Goal: Check status: Check status

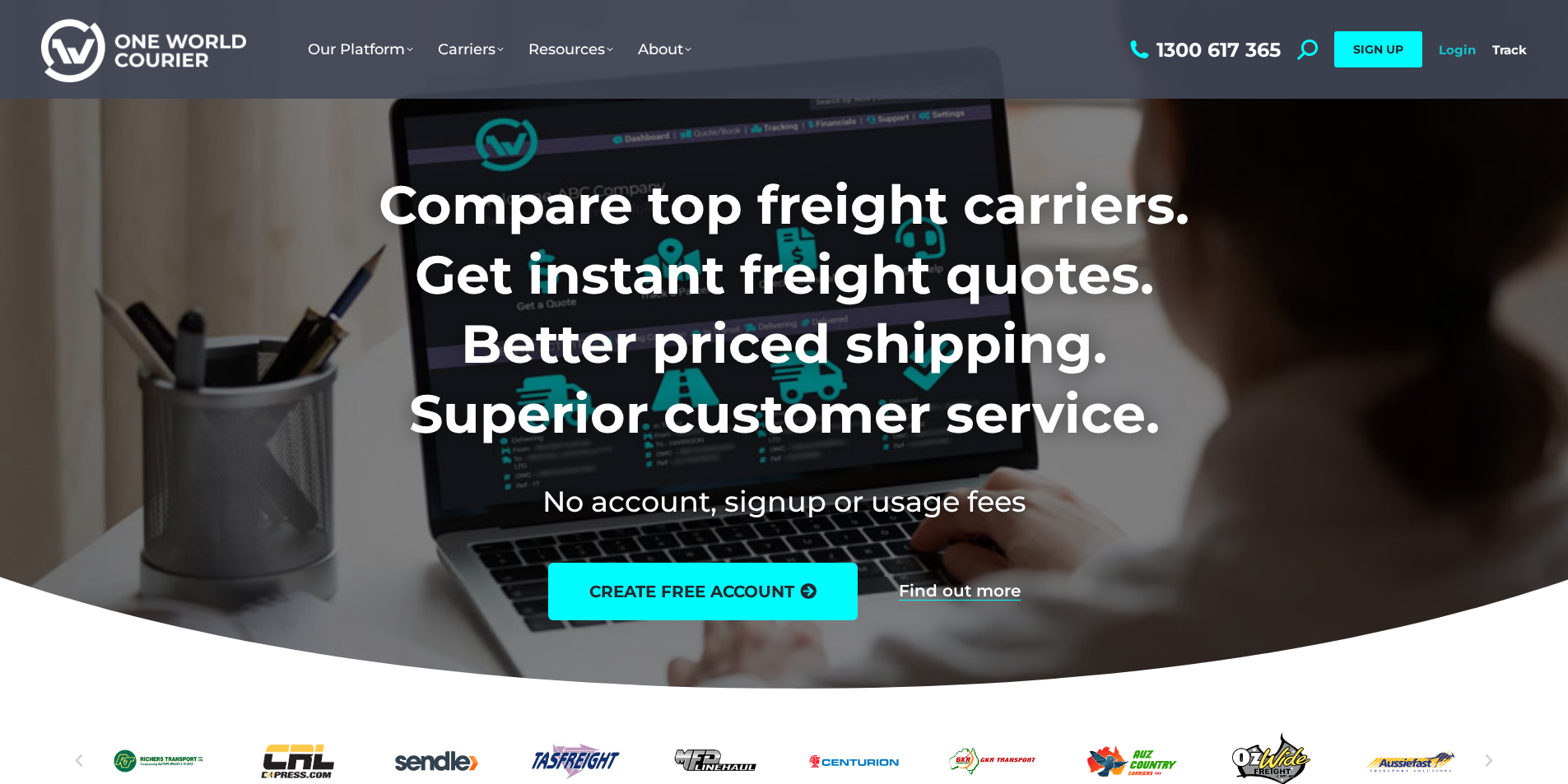
click at [1452, 47] on link "Login" at bounding box center [1457, 50] width 37 height 15
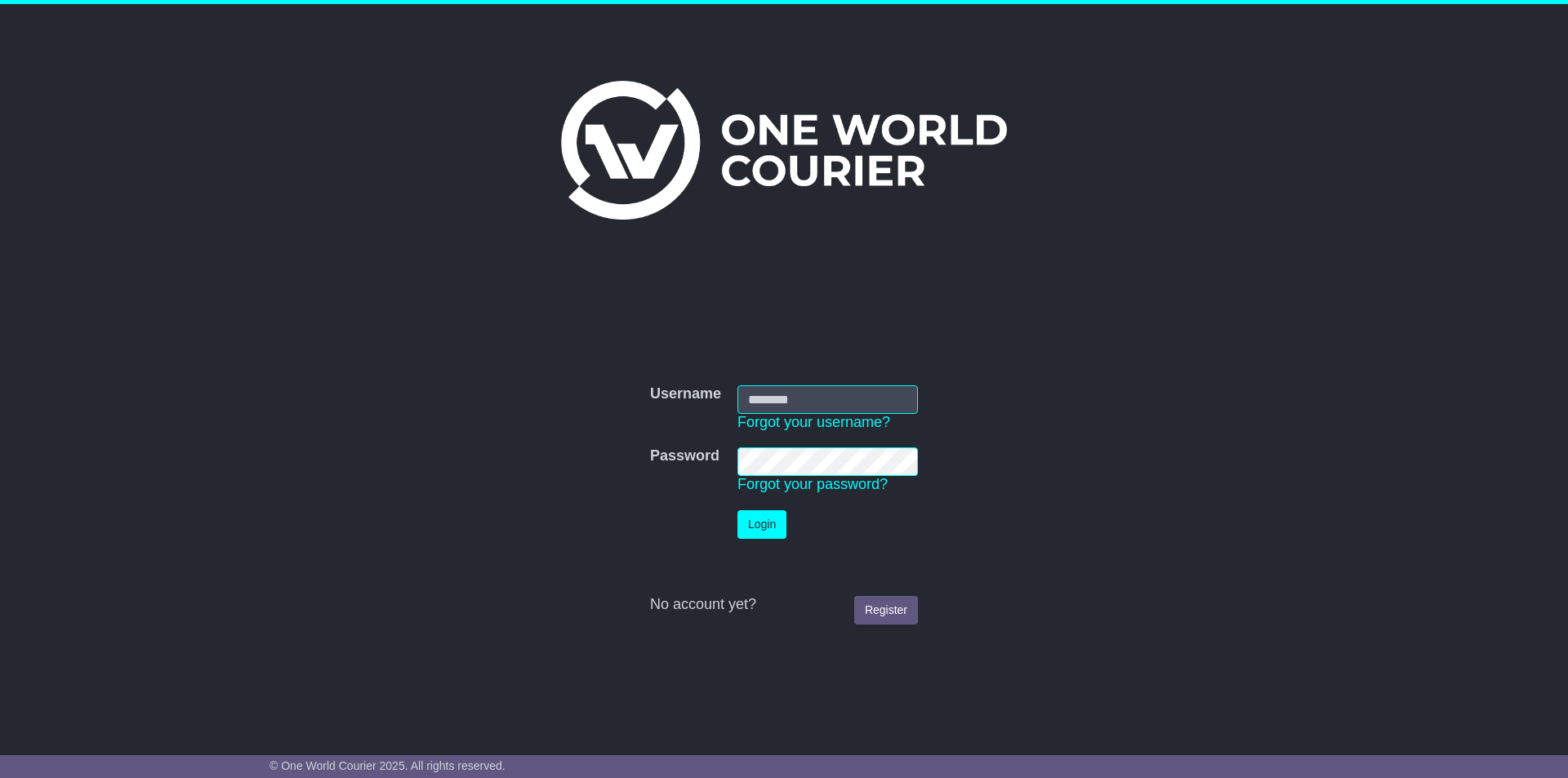
type input "*********"
click at [768, 518] on button "Login" at bounding box center [762, 525] width 49 height 29
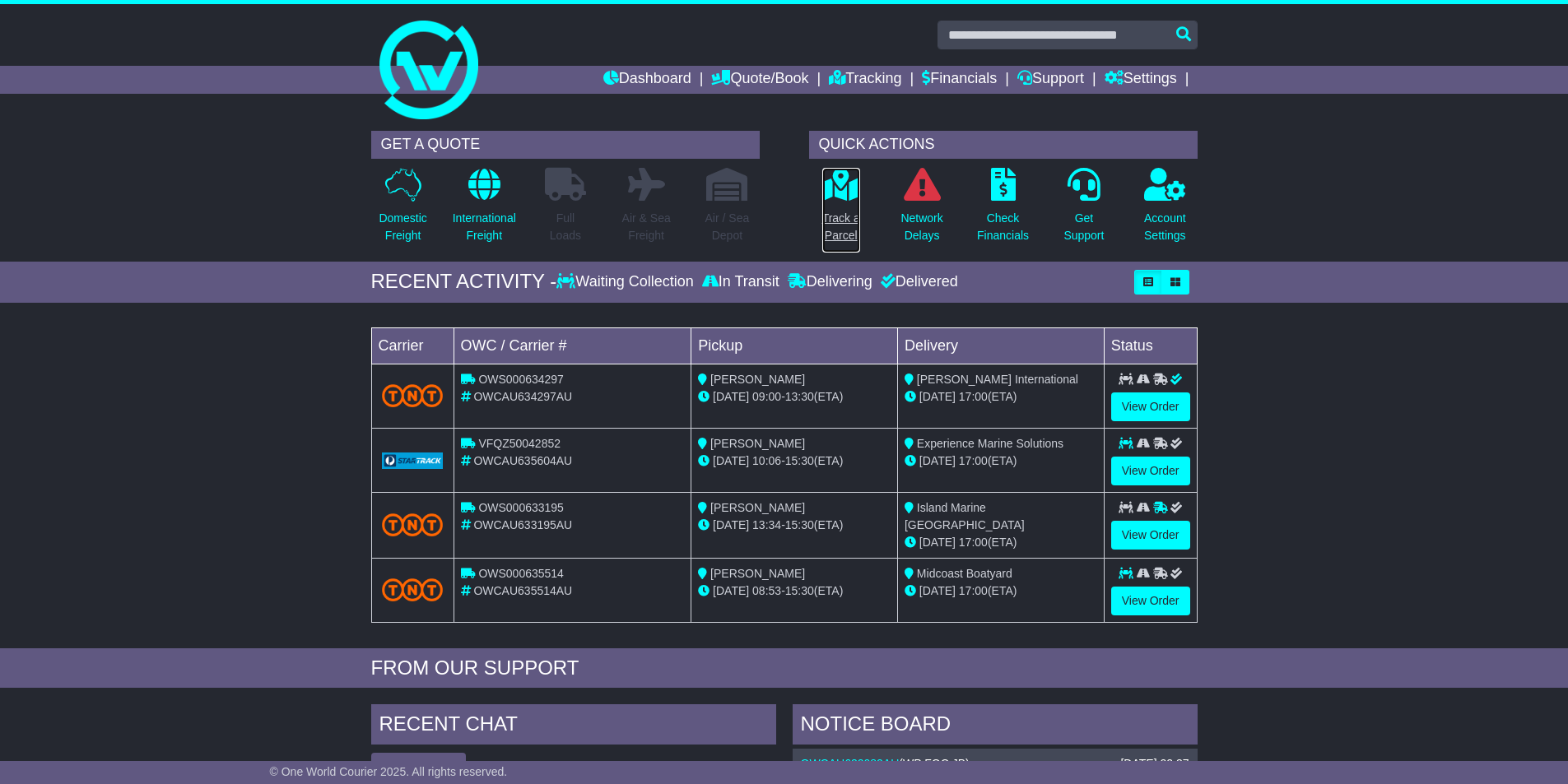
click at [838, 191] on icon at bounding box center [840, 184] width 37 height 32
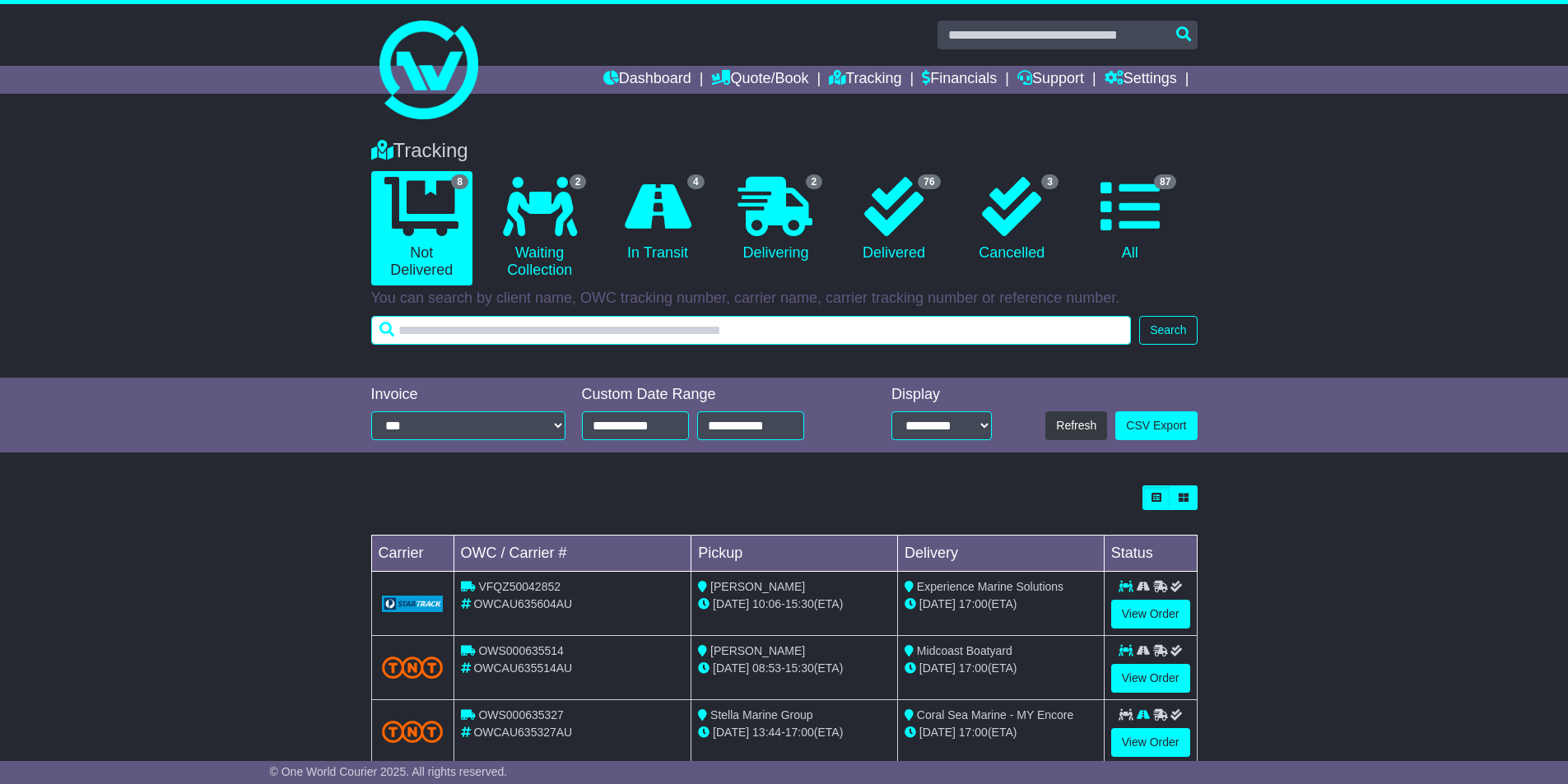
click at [564, 329] on input "text" at bounding box center [751, 330] width 761 height 29
type input "**********"
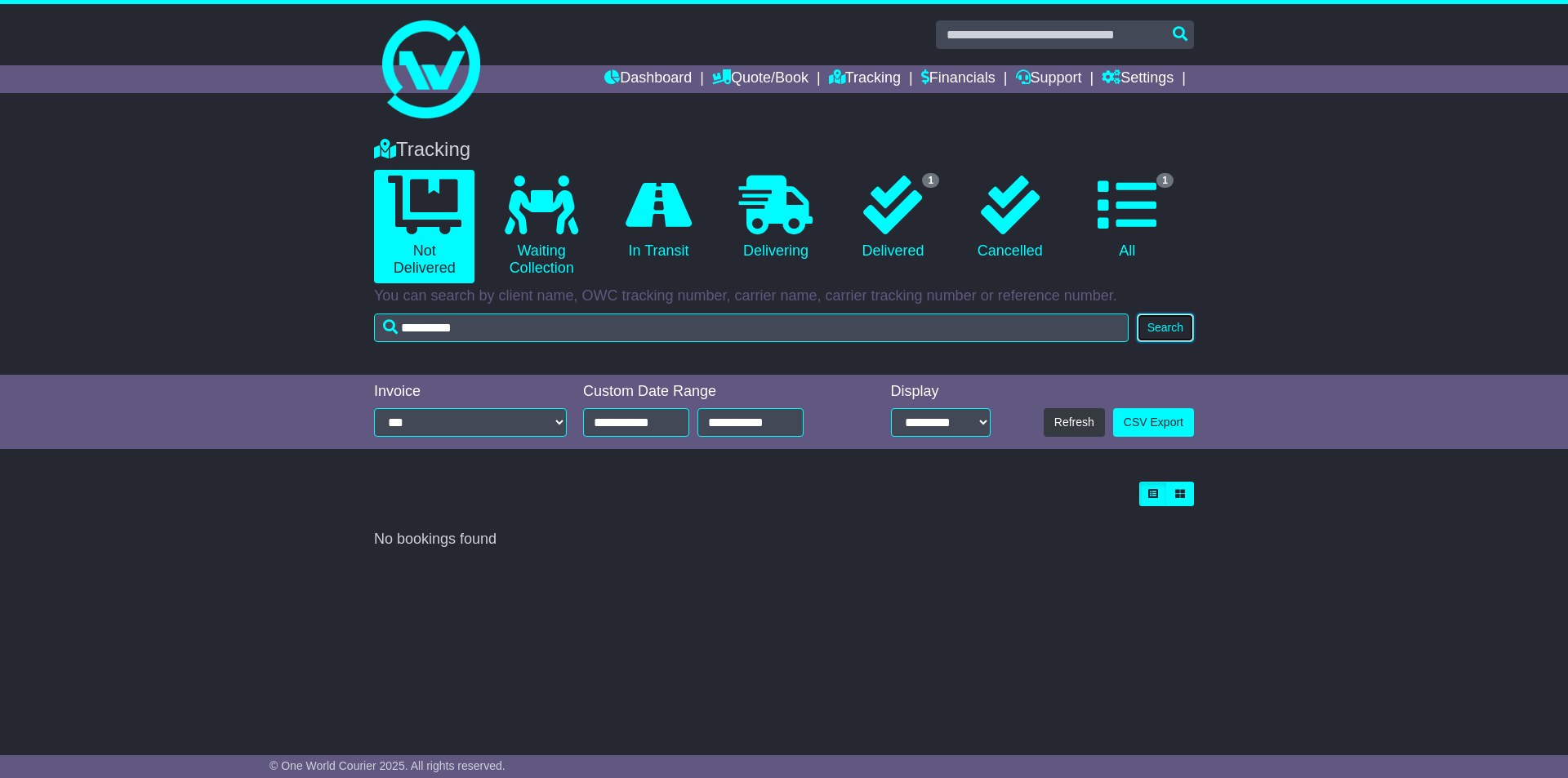
click at [1165, 322] on button "Search" at bounding box center [1166, 328] width 57 height 29
click at [915, 209] on icon at bounding box center [893, 205] width 59 height 59
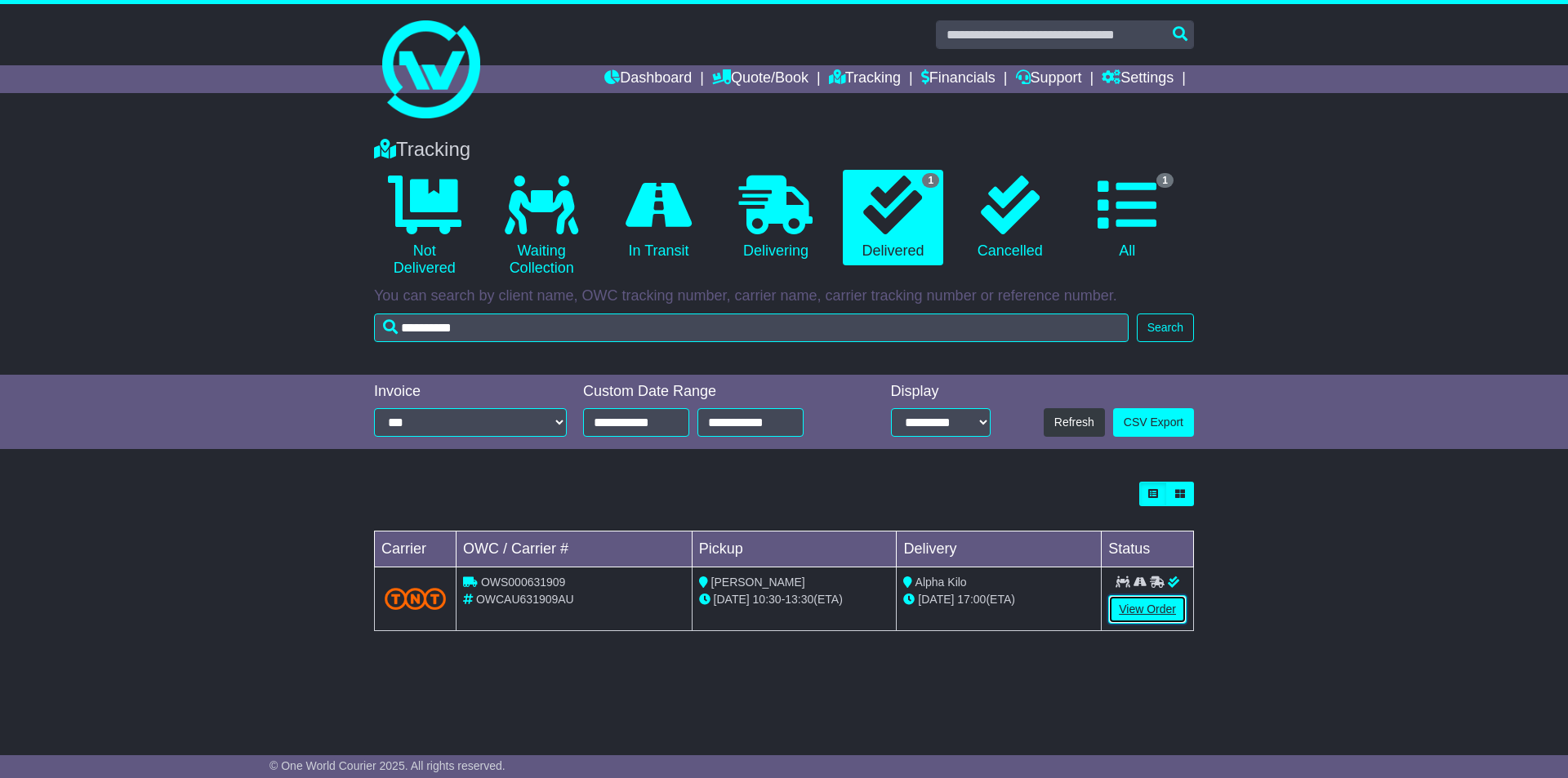
click at [1139, 600] on link "View Order" at bounding box center [1148, 610] width 79 height 29
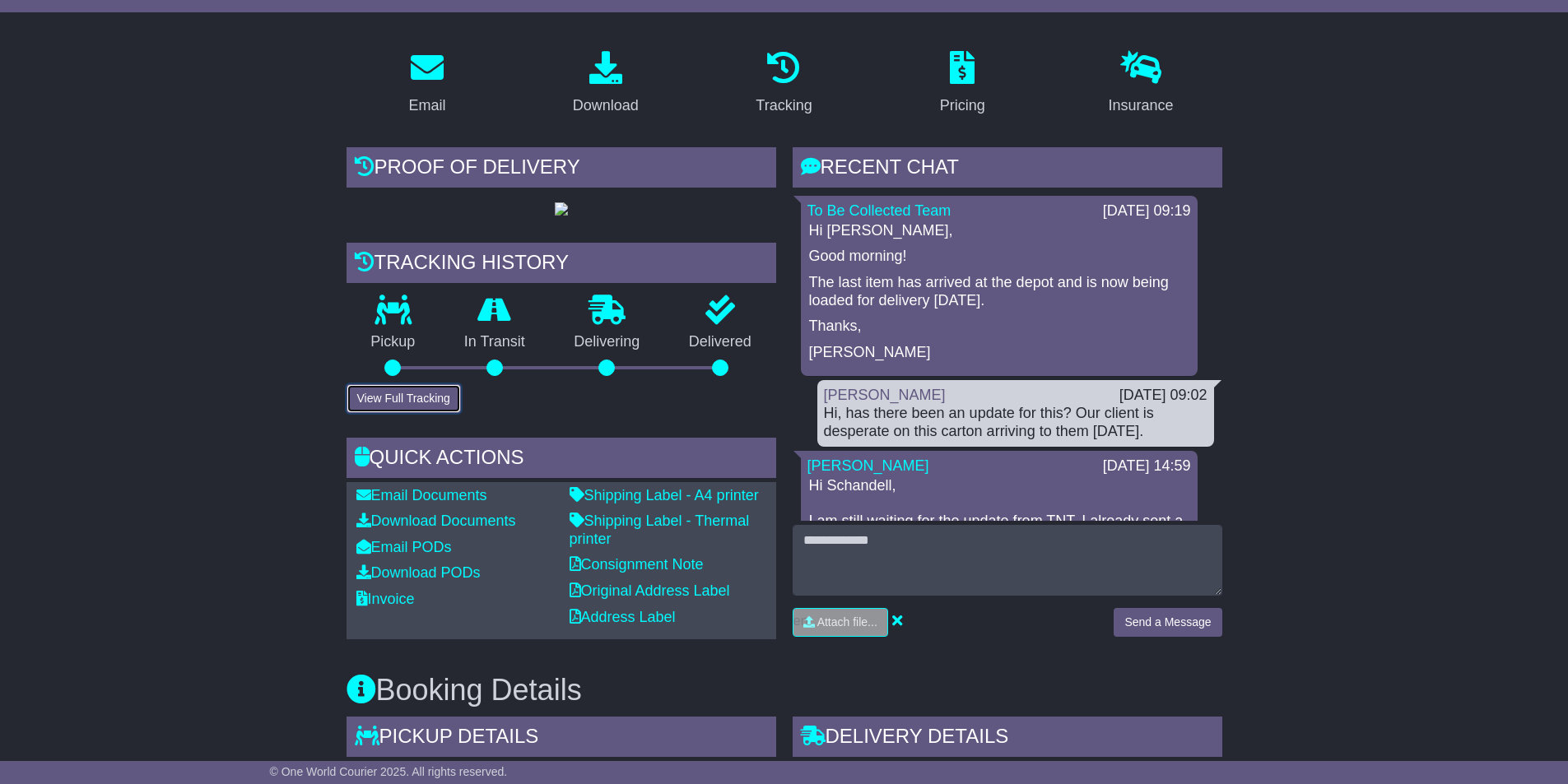
click at [422, 413] on button "View Full Tracking" at bounding box center [404, 399] width 115 height 29
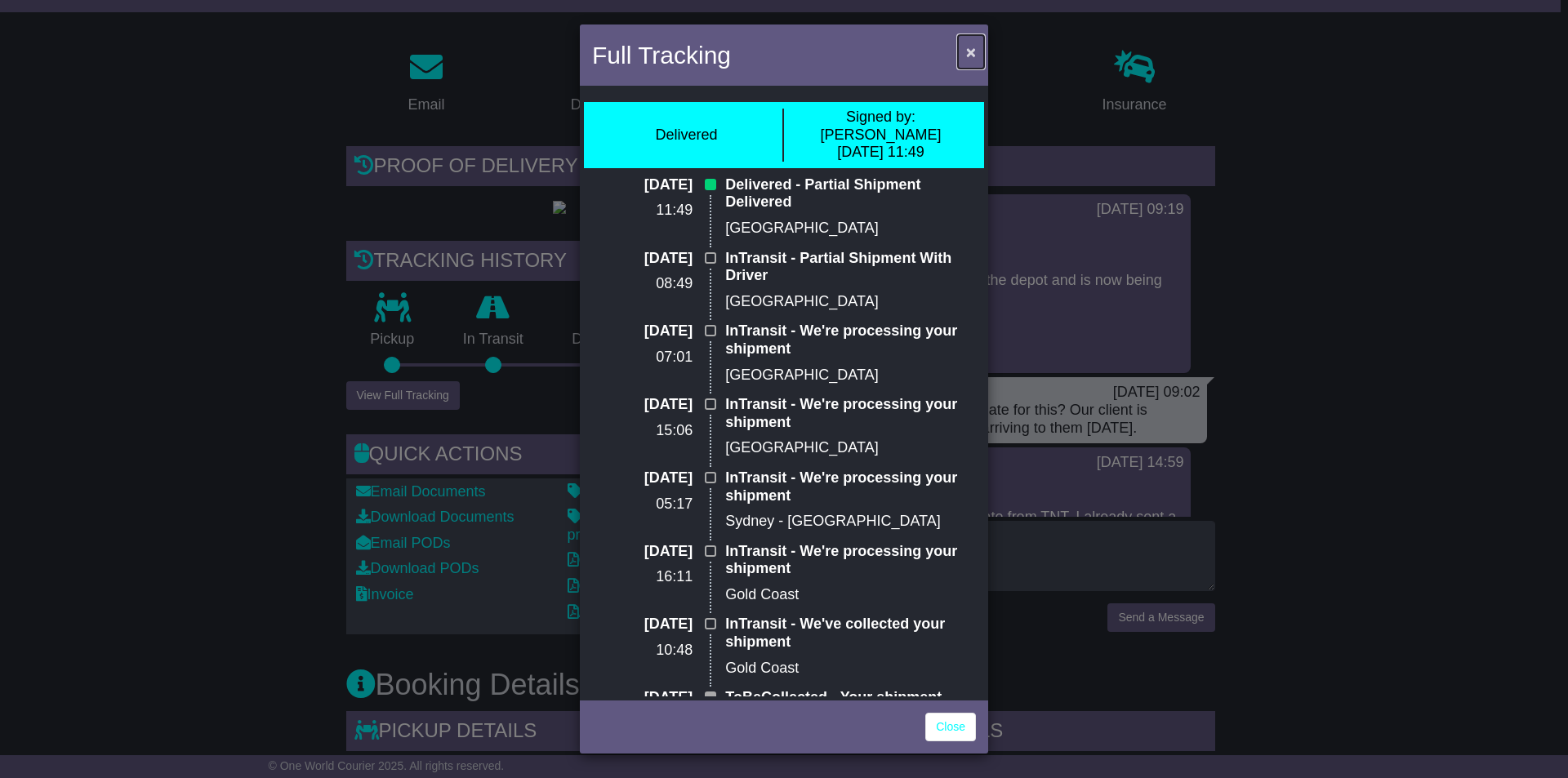
click at [966, 50] on span "×" at bounding box center [971, 51] width 10 height 19
